Goal: Find specific page/section: Find specific page/section

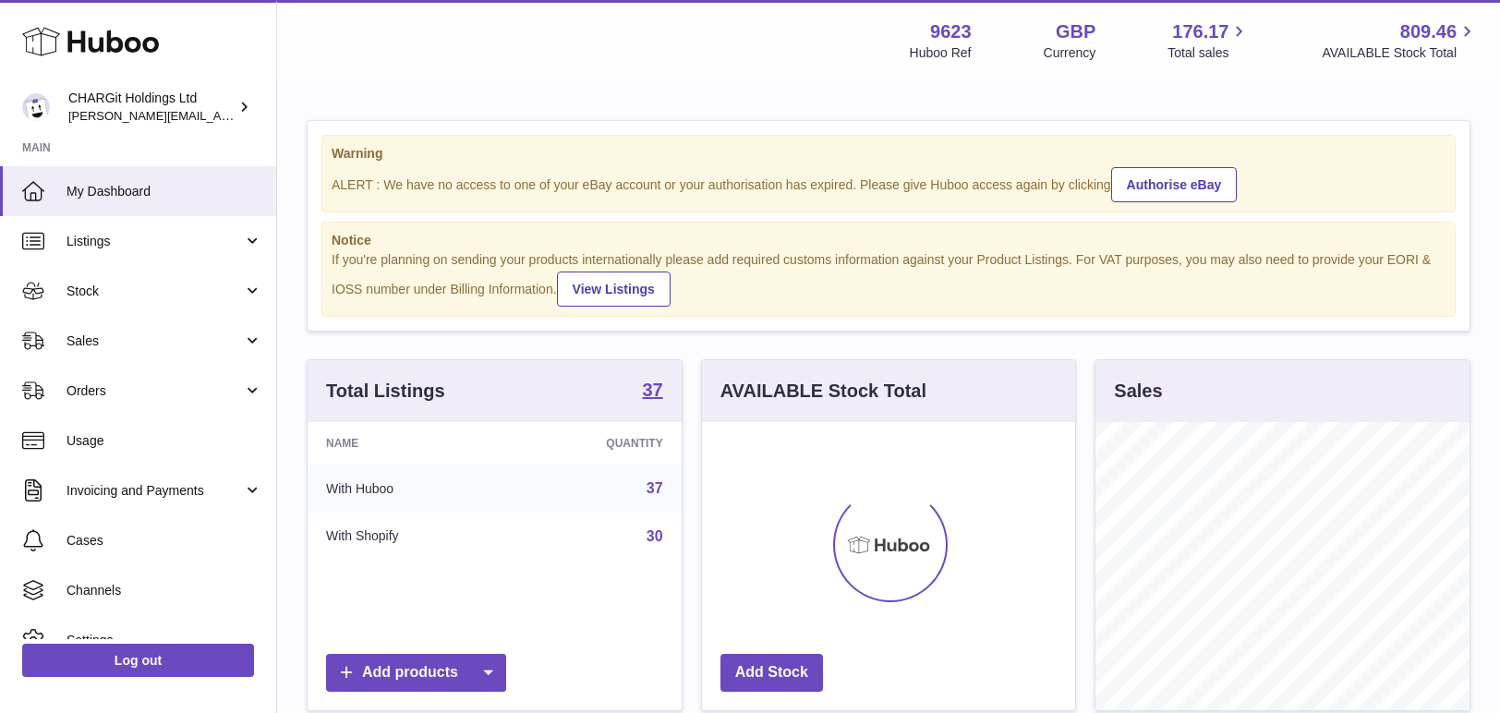
scroll to position [288, 373]
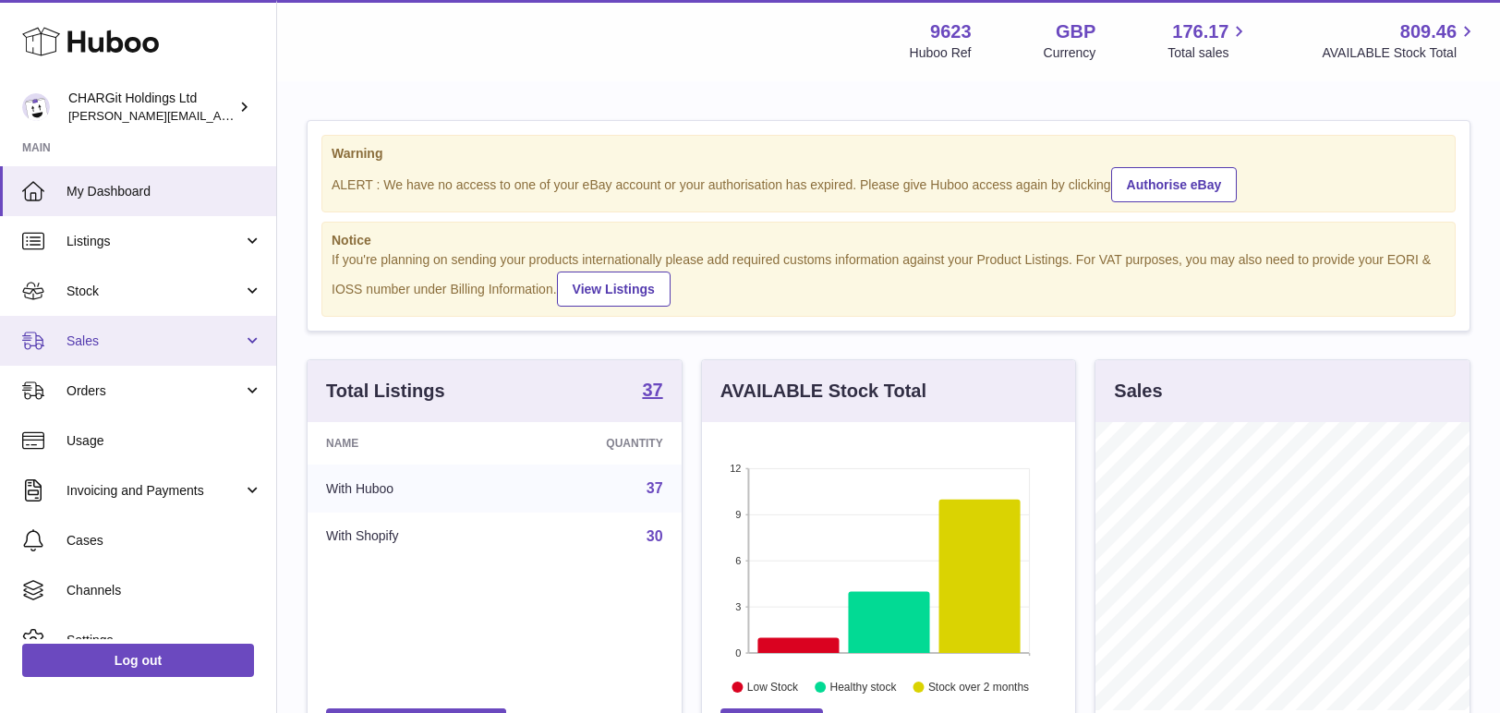
click at [81, 341] on span "Sales" at bounding box center [155, 342] width 176 height 18
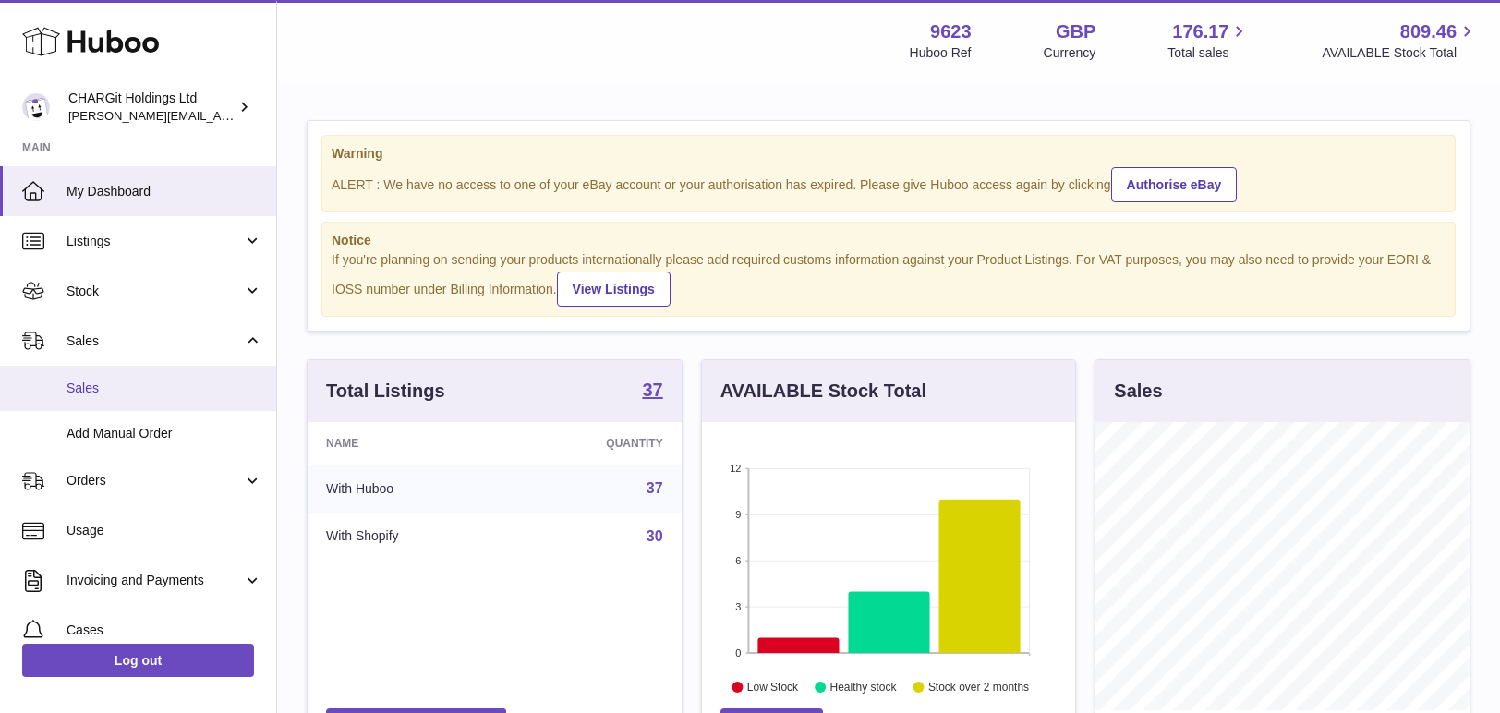
click at [85, 385] on span "Sales" at bounding box center [165, 389] width 196 height 18
